Goal: Task Accomplishment & Management: Use online tool/utility

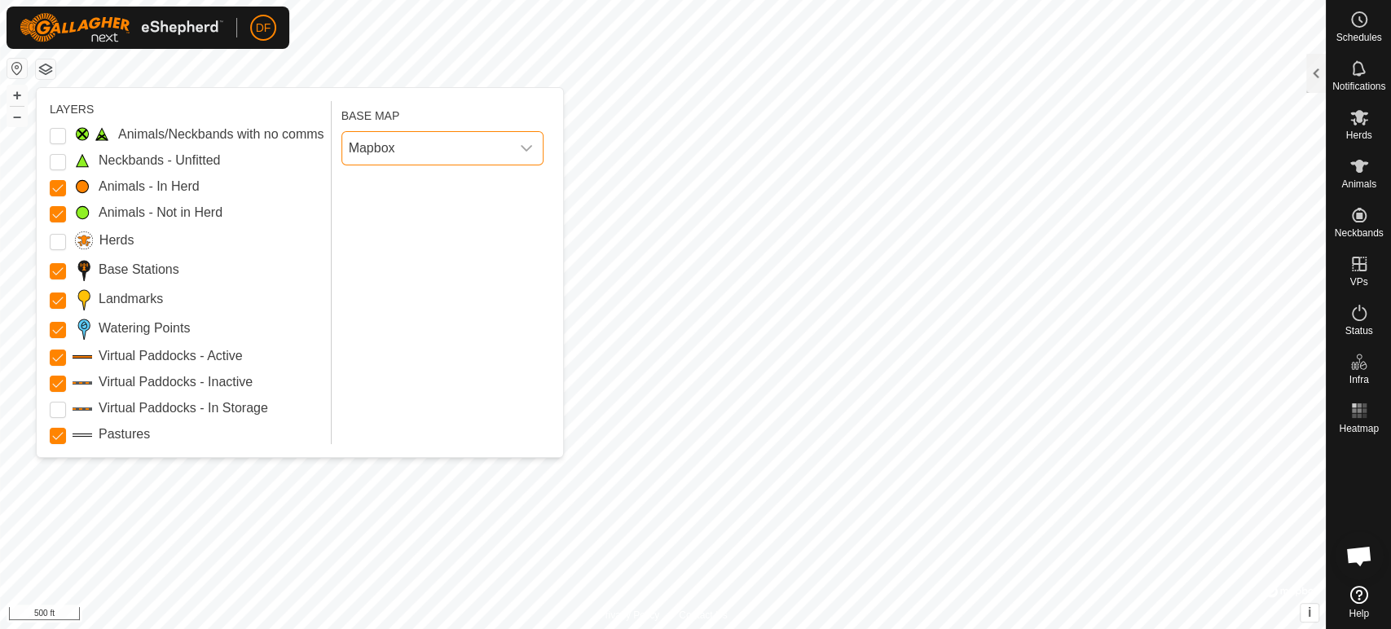
click at [50, 72] on button "button" at bounding box center [46, 69] width 20 height 20
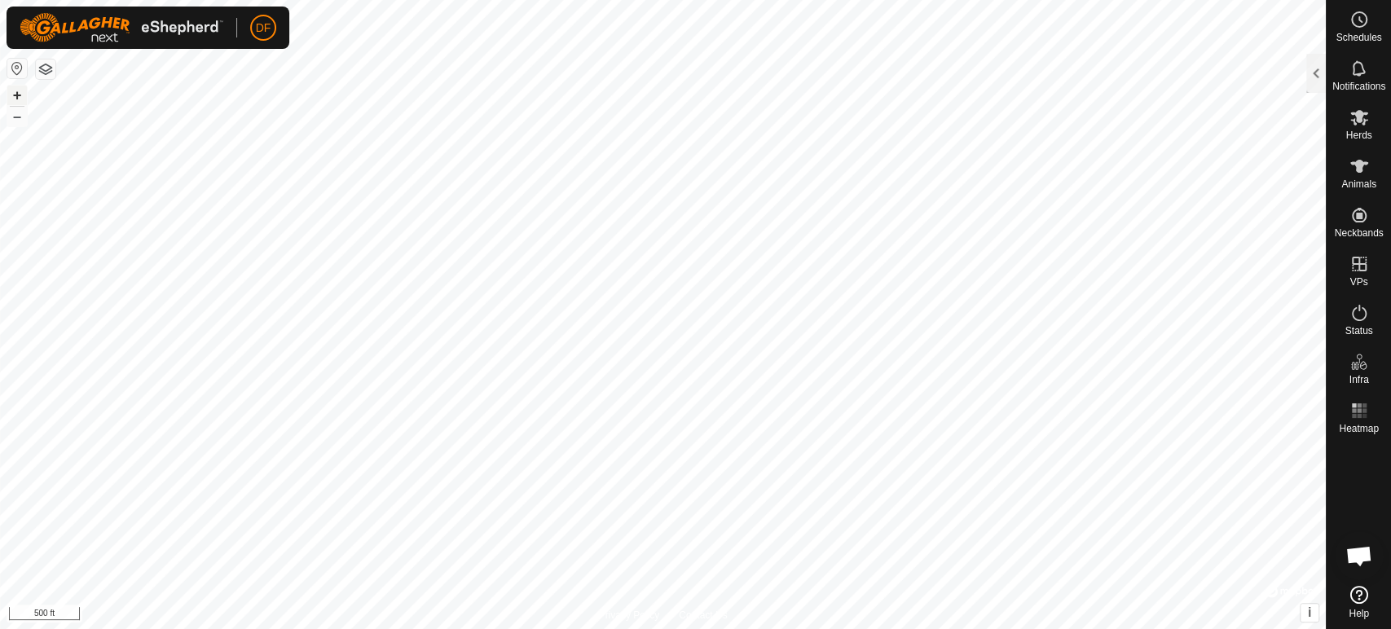
click at [22, 94] on button "+" at bounding box center [17, 96] width 20 height 20
click at [52, 76] on button "button" at bounding box center [46, 69] width 20 height 20
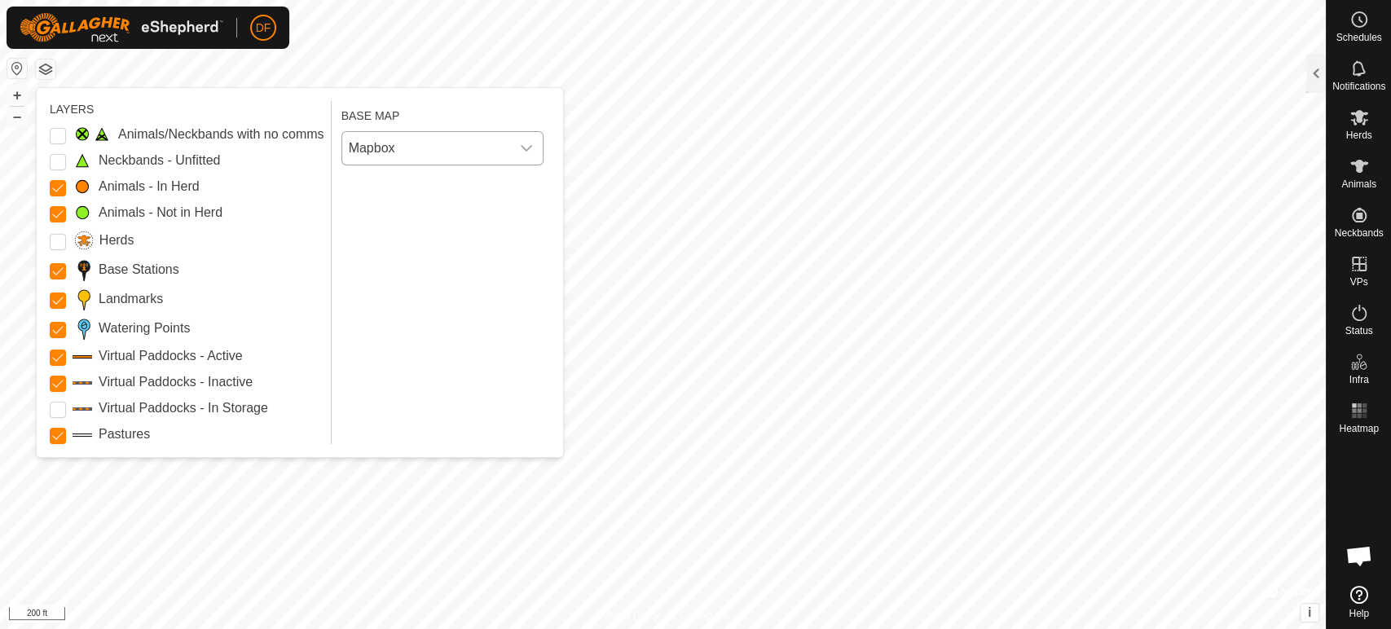
click at [400, 146] on span "Mapbox" at bounding box center [426, 148] width 168 height 33
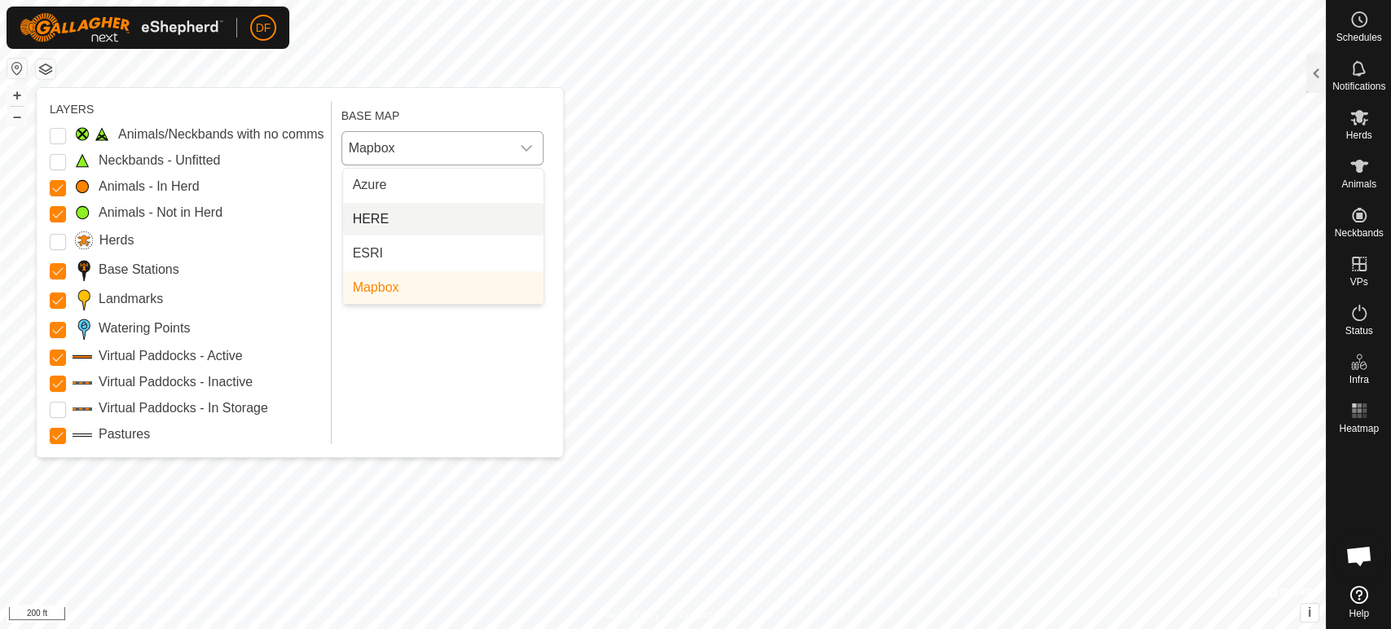
click at [401, 221] on li "HERE" at bounding box center [443, 219] width 200 height 33
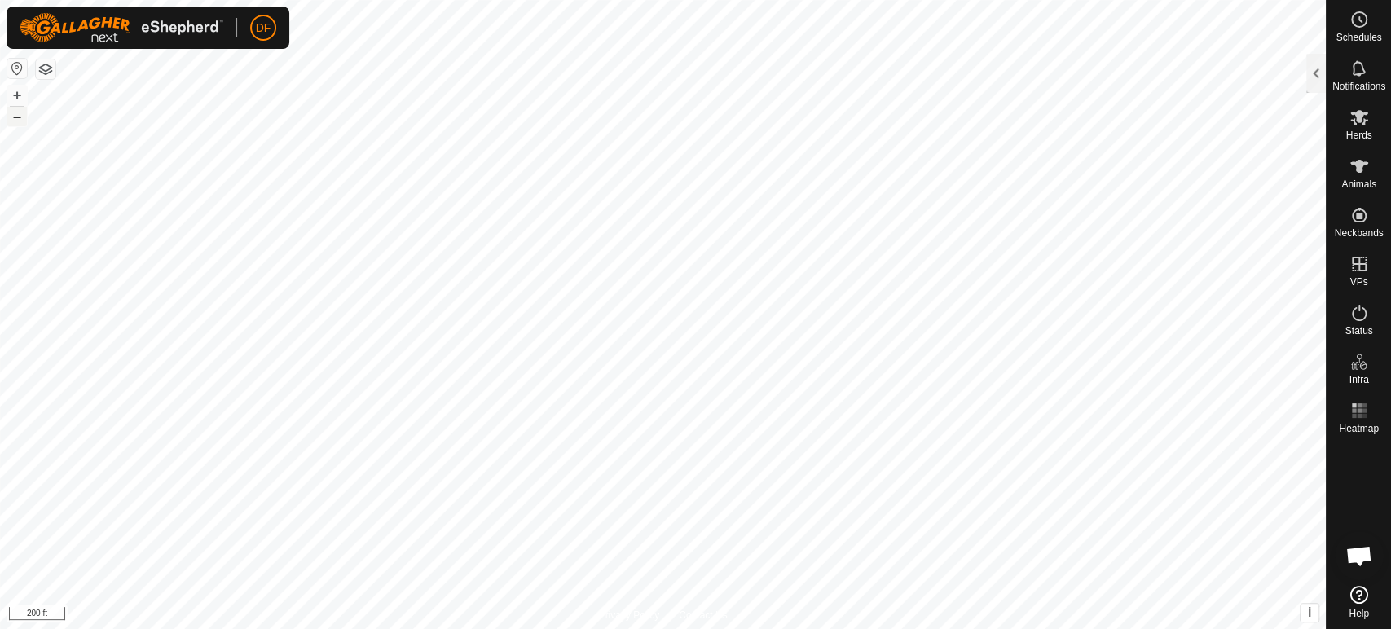
click at [22, 118] on button "–" at bounding box center [17, 117] width 20 height 20
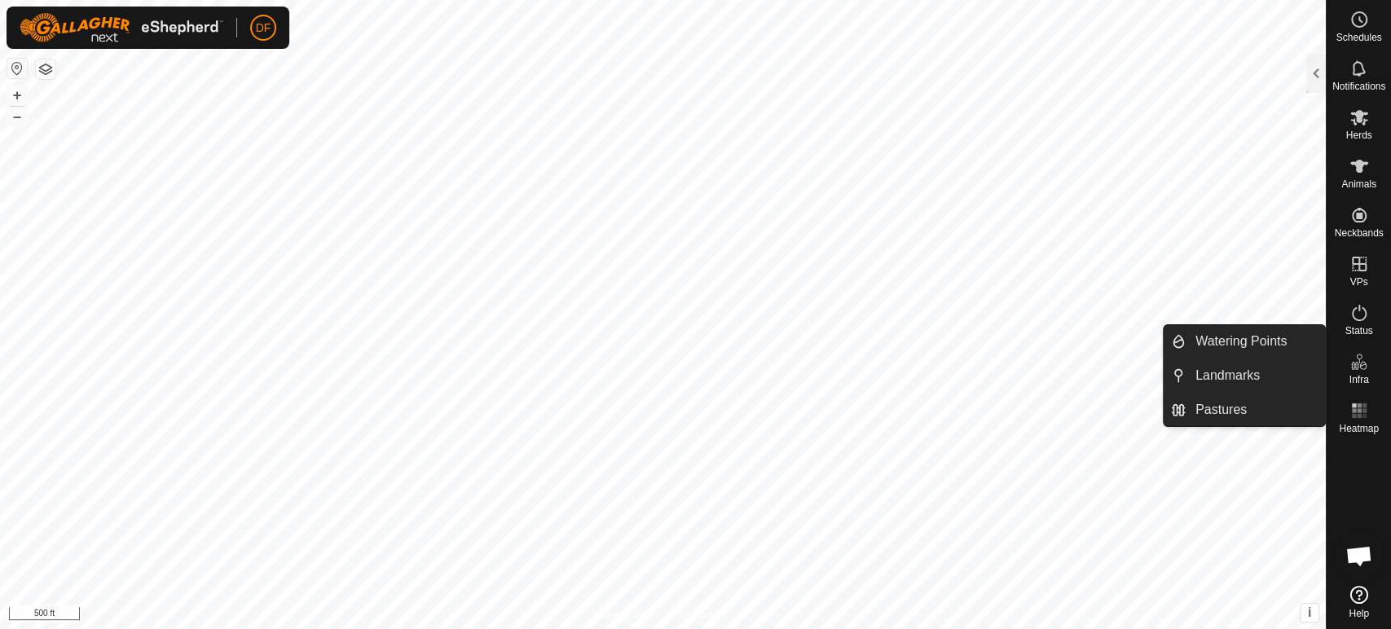
click at [1356, 364] on icon at bounding box center [1354, 366] width 8 height 8
click at [1261, 400] on link "Pastures" at bounding box center [1254, 409] width 139 height 33
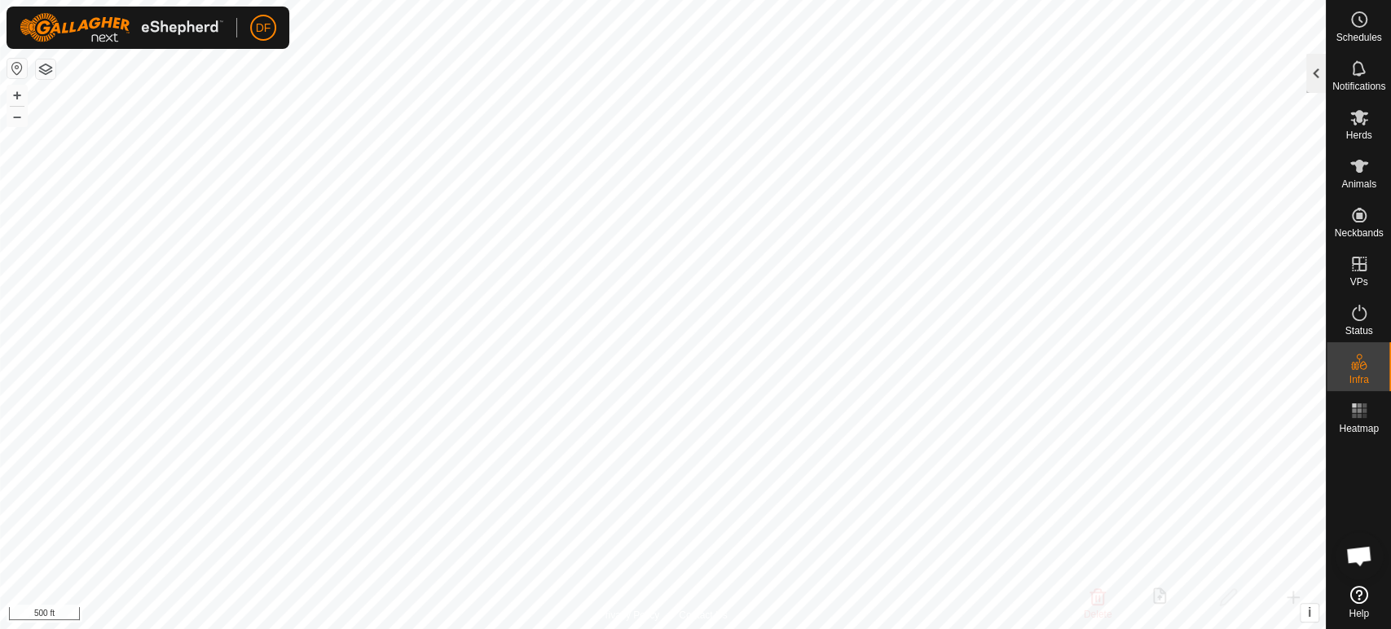
click at [1314, 74] on div at bounding box center [1316, 73] width 20 height 39
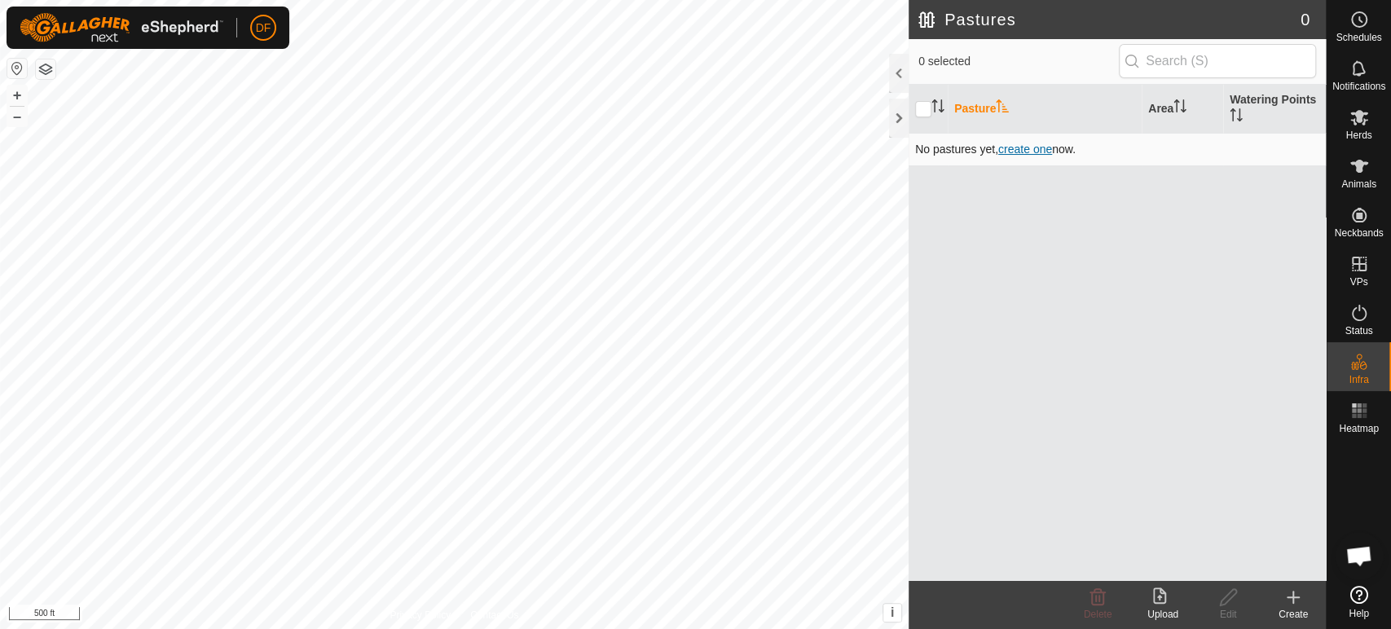
click at [1033, 152] on span "create one" at bounding box center [1025, 149] width 54 height 13
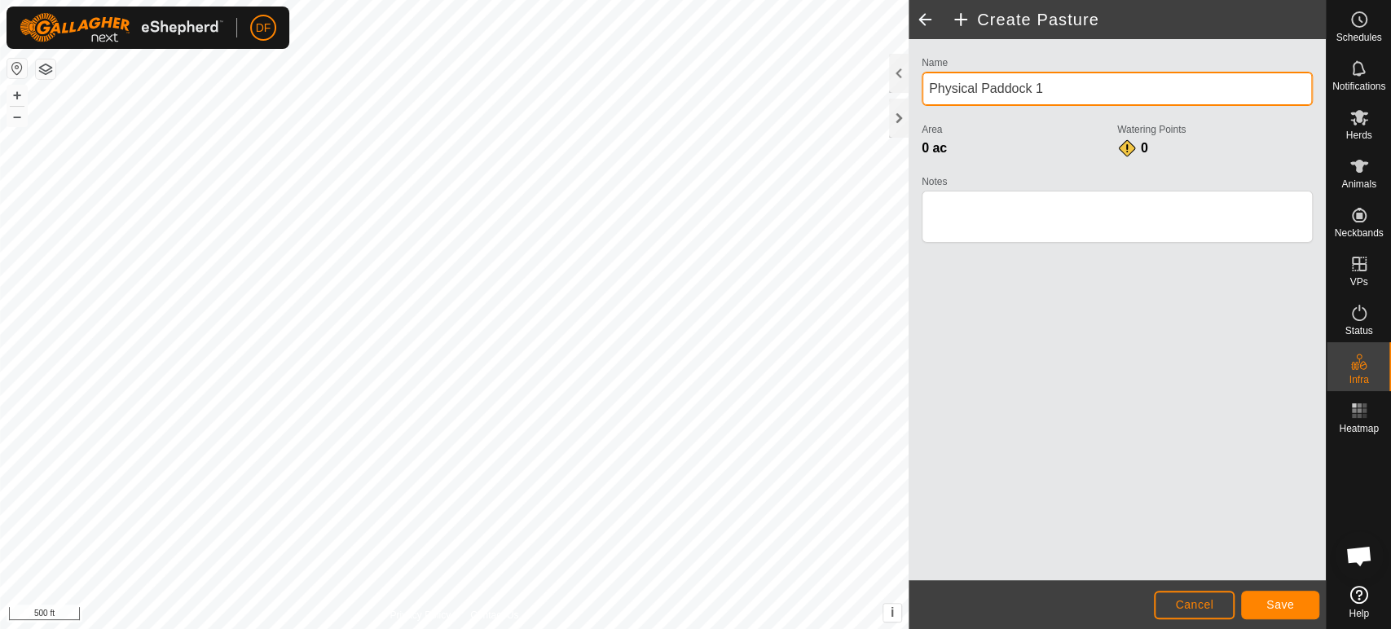
click at [1048, 87] on input "Physical Paddock 1" at bounding box center [1116, 89] width 391 height 34
type input "Perimeter Fence"
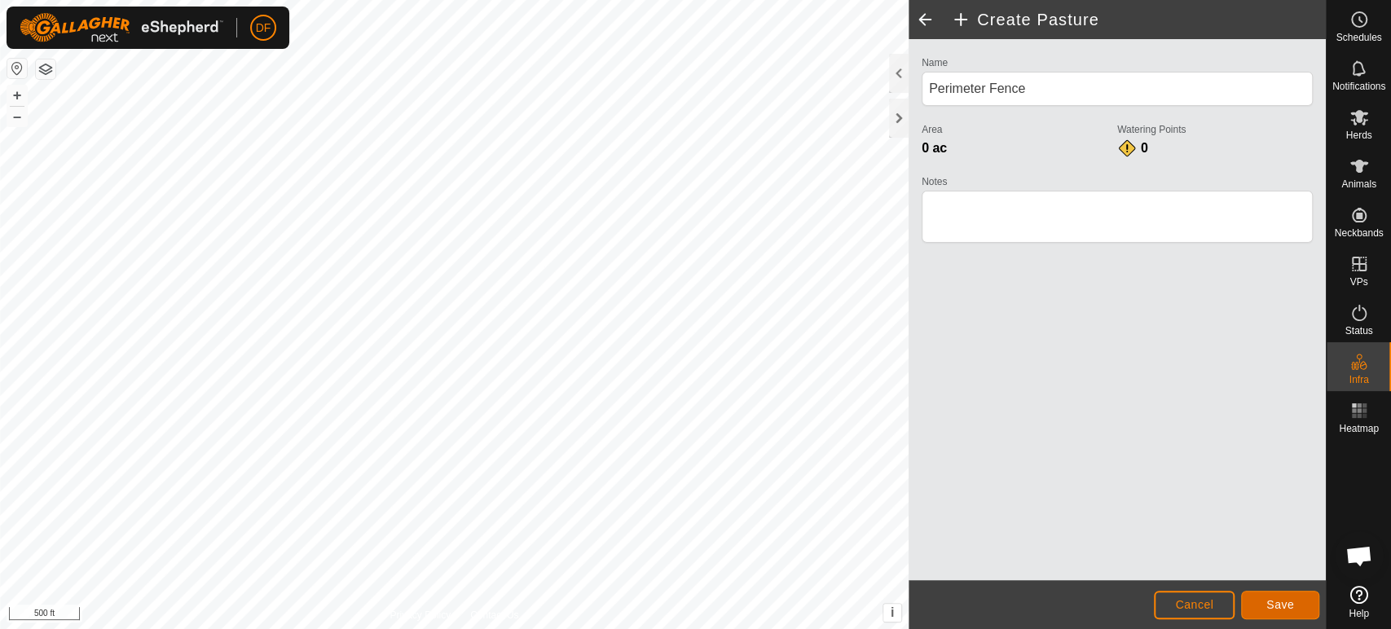
click at [1282, 604] on span "Save" at bounding box center [1280, 604] width 28 height 13
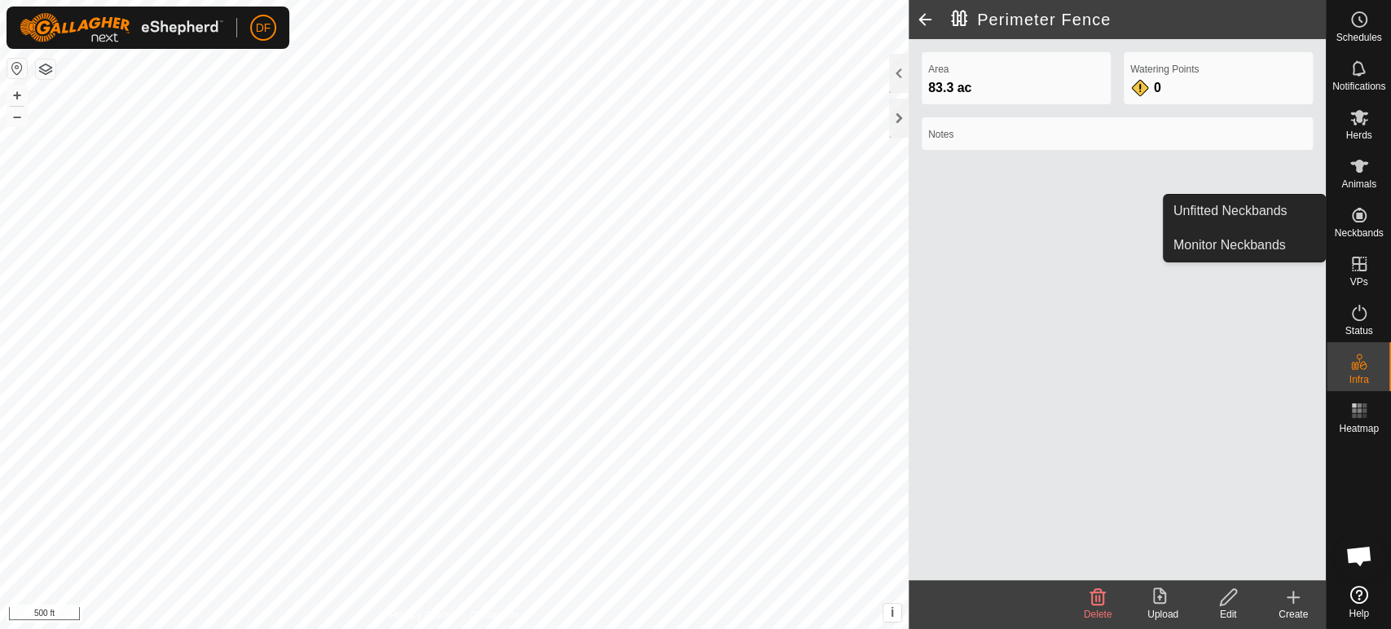
click at [1359, 236] on span "Neckbands" at bounding box center [1357, 233] width 49 height 10
click at [1299, 212] on link "Unfitted Neckbands" at bounding box center [1243, 211] width 161 height 33
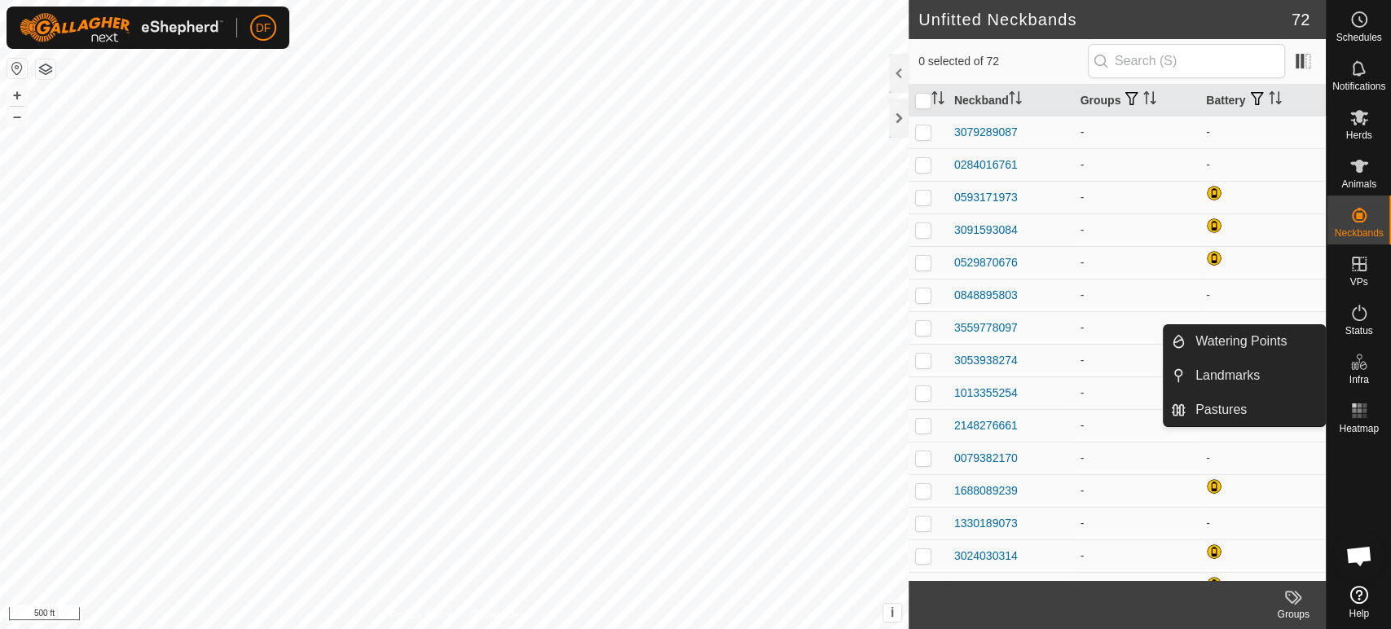
click at [1364, 382] on span "Infra" at bounding box center [1358, 380] width 20 height 10
click at [1265, 418] on link "Pastures" at bounding box center [1254, 409] width 139 height 33
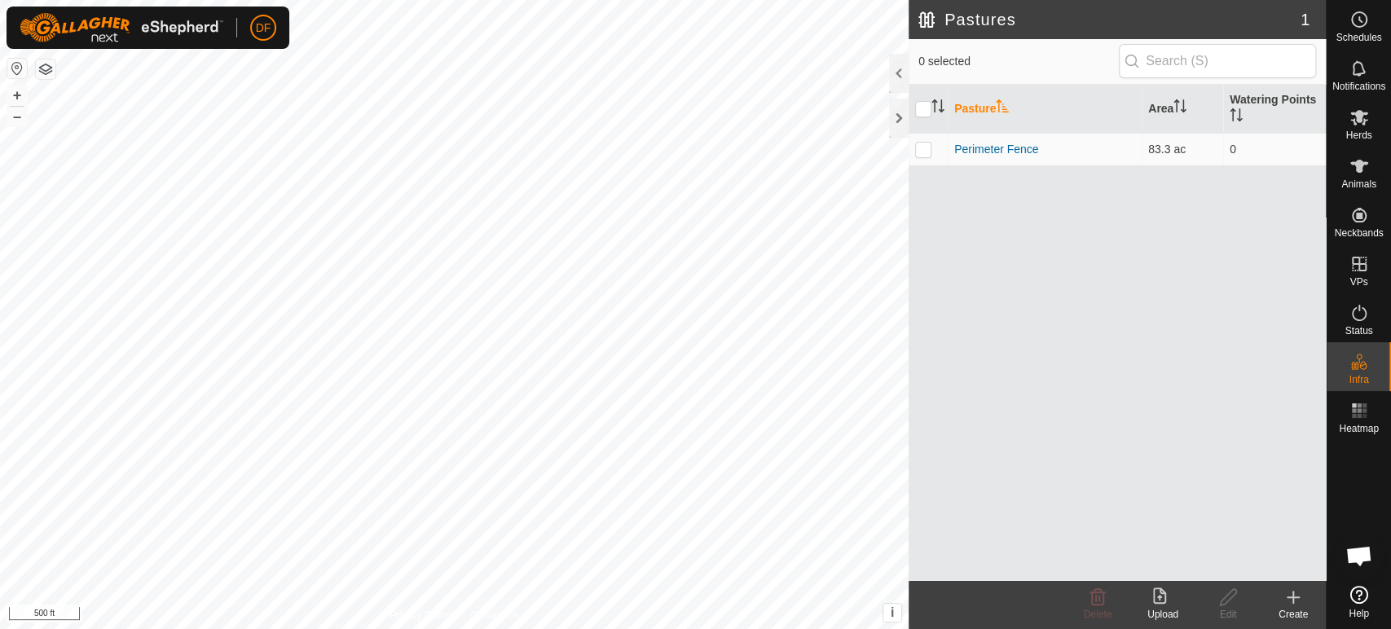
click at [1296, 610] on div "Create" at bounding box center [1292, 614] width 65 height 15
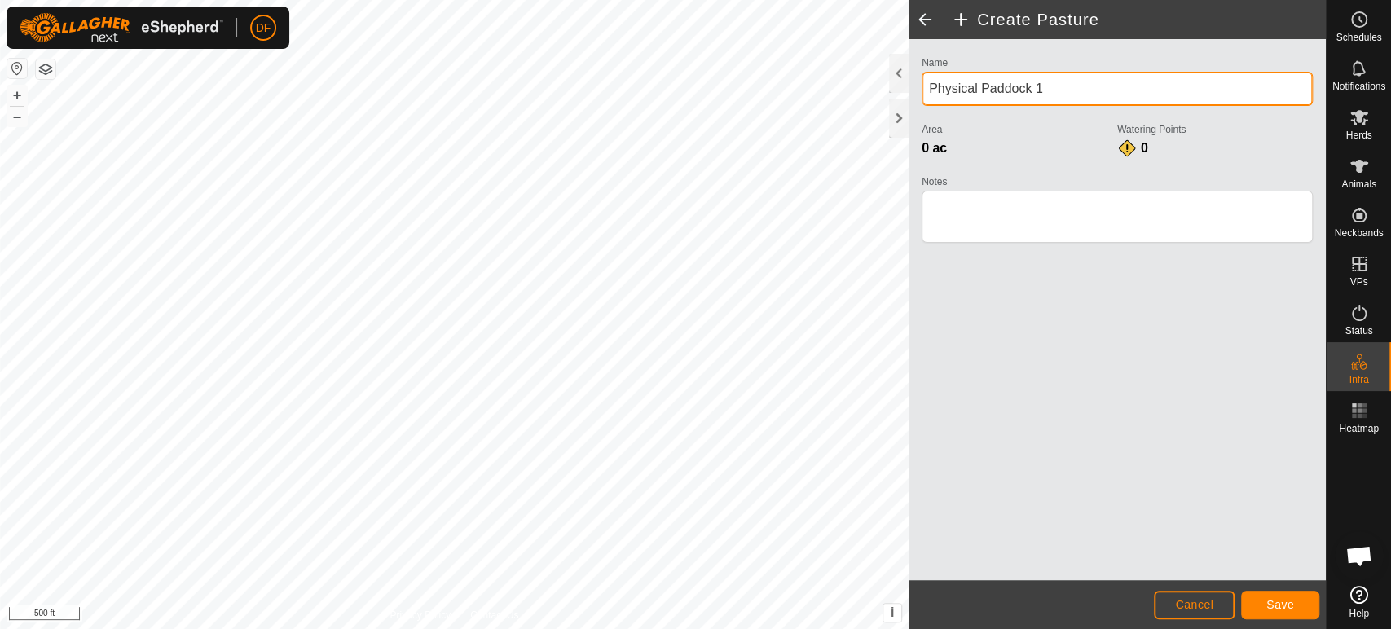
click at [1043, 92] on input "Physical Paddock 1" at bounding box center [1116, 89] width 391 height 34
type input "South Paddock"
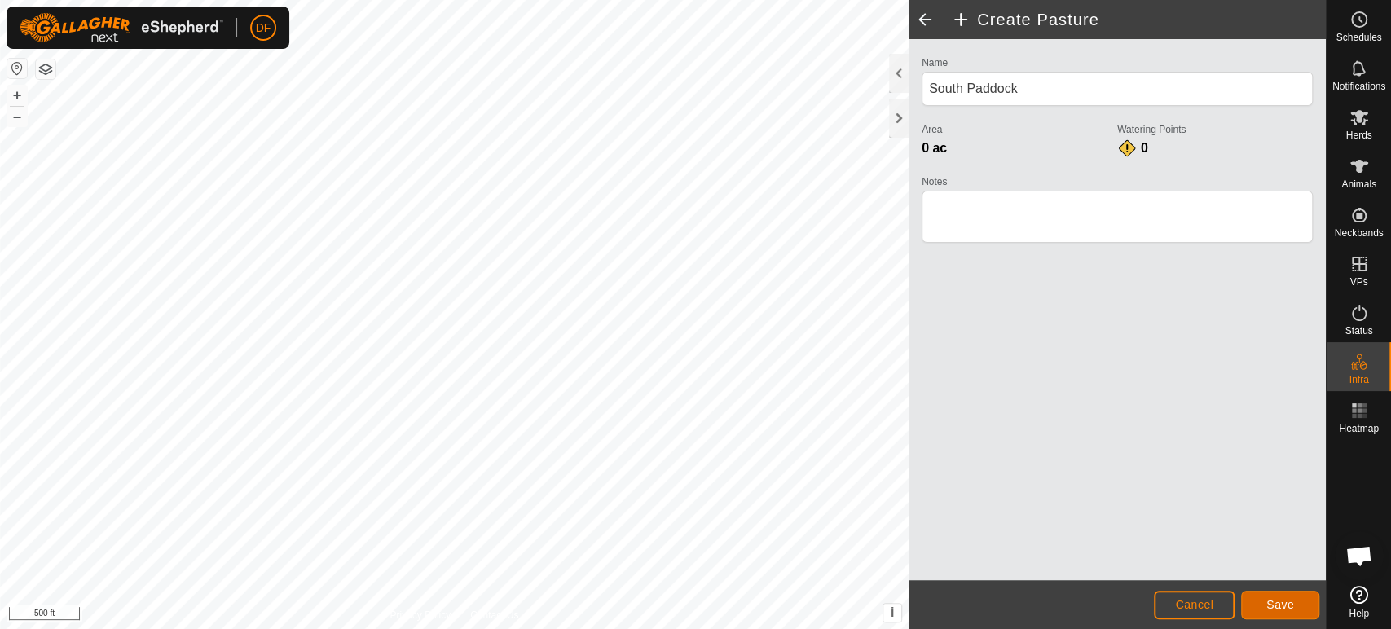
click at [1268, 602] on span "Save" at bounding box center [1280, 604] width 28 height 13
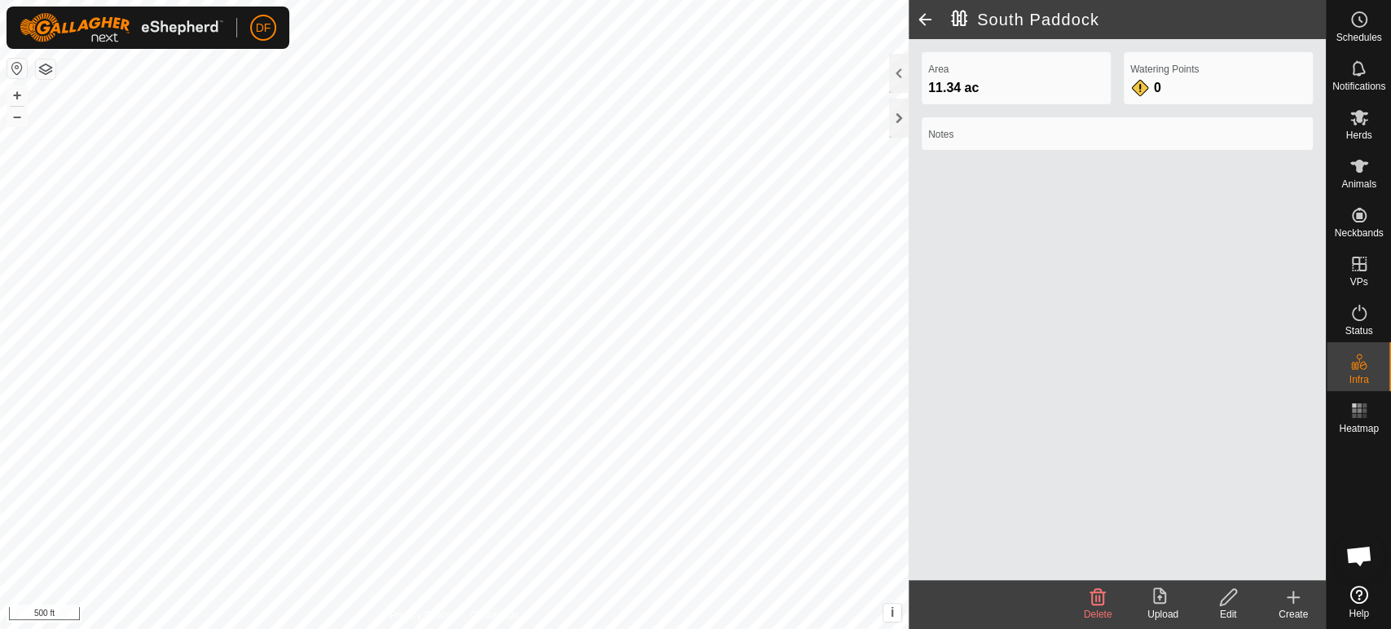
click at [1292, 613] on div "Create" at bounding box center [1292, 614] width 65 height 15
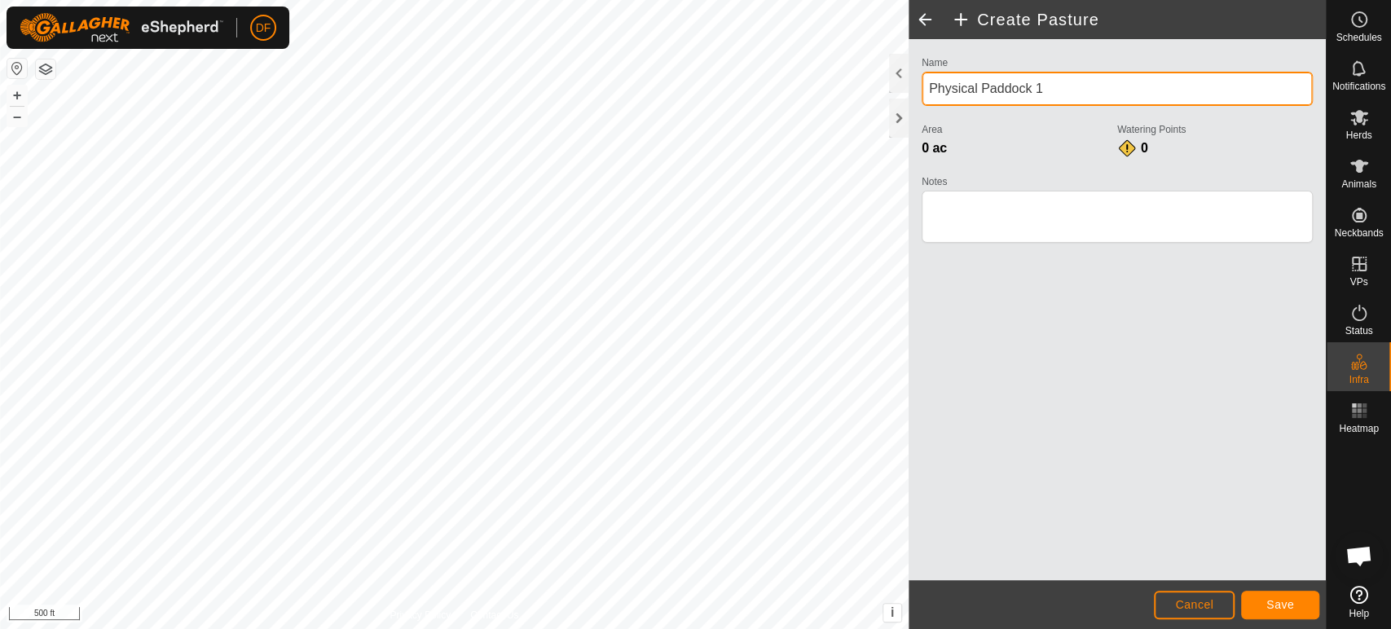
click at [1055, 95] on input "Physical Paddock 1" at bounding box center [1116, 89] width 391 height 34
type input "[PERSON_NAME] [PERSON_NAME]"
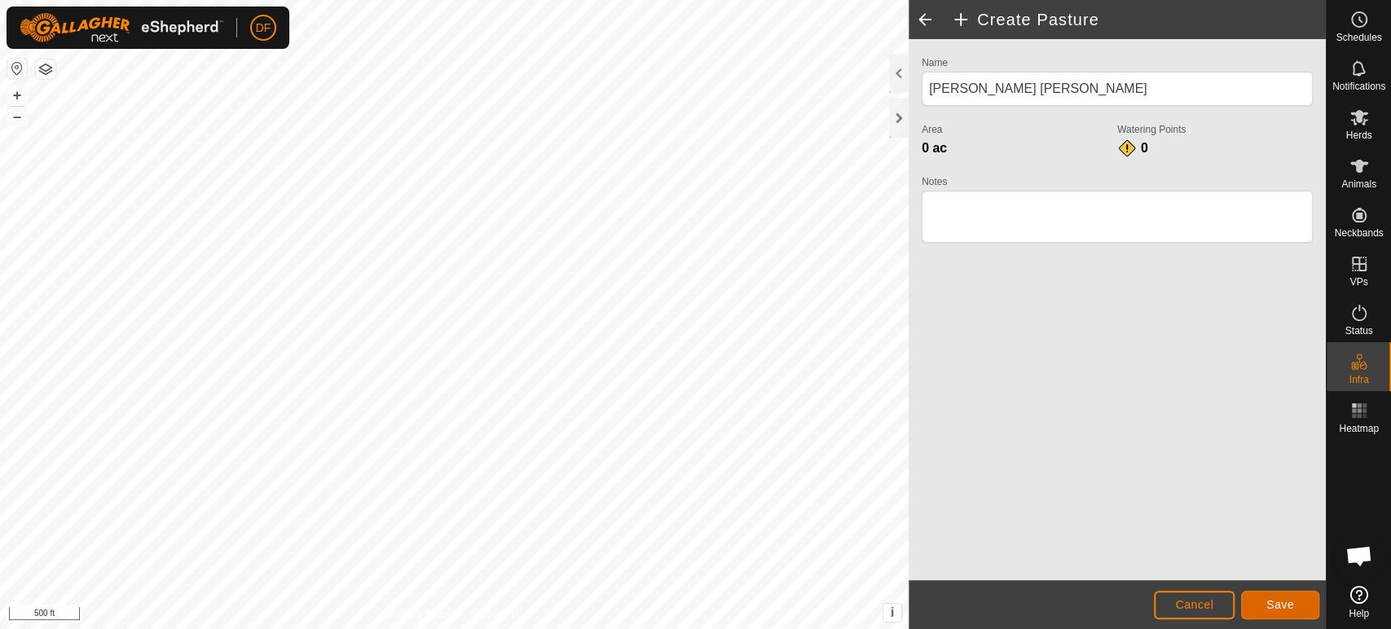
click at [1271, 617] on button "Save" at bounding box center [1280, 605] width 78 height 29
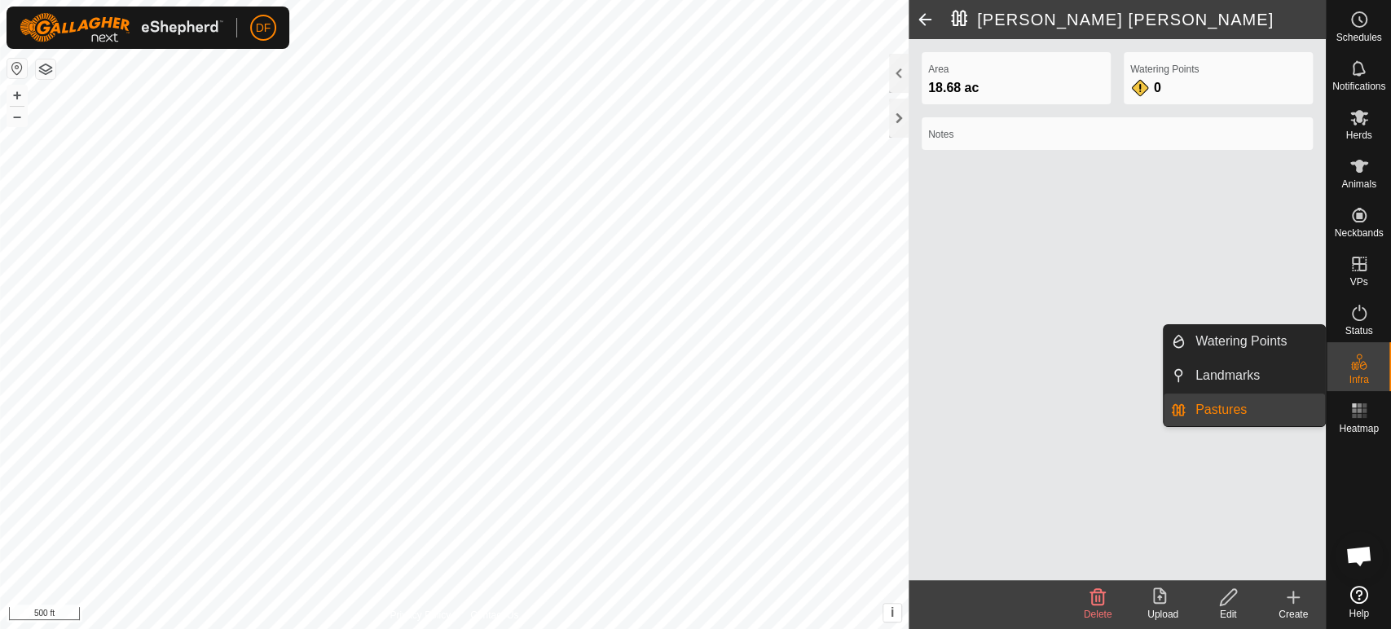
click at [1267, 404] on link "Pastures" at bounding box center [1254, 409] width 139 height 33
